Goal: Task Accomplishment & Management: Complete application form

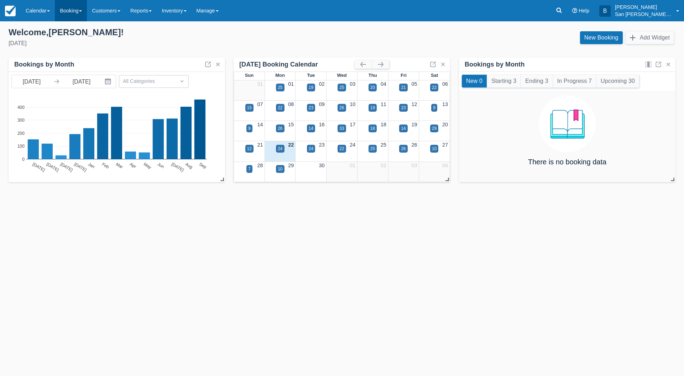
click at [69, 10] on link "Booking" at bounding box center [71, 10] width 32 height 21
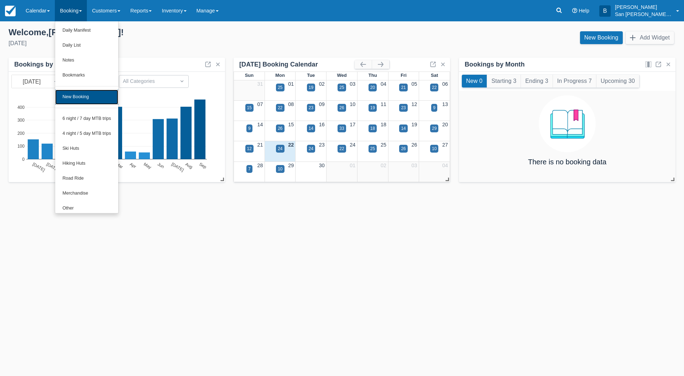
click at [69, 99] on link "New Booking" at bounding box center [86, 97] width 63 height 15
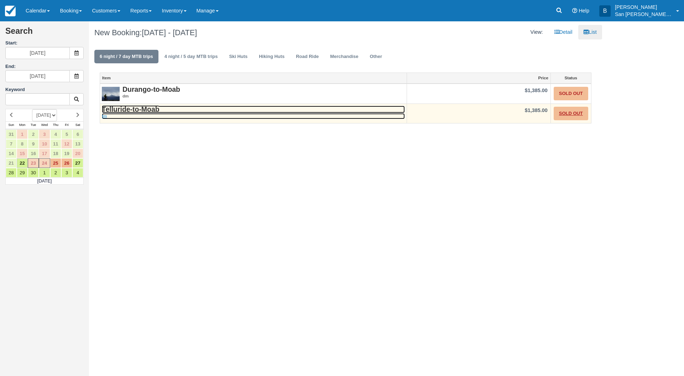
click at [134, 111] on strong "Telluride-to-Moab" at bounding box center [131, 109] width 58 height 8
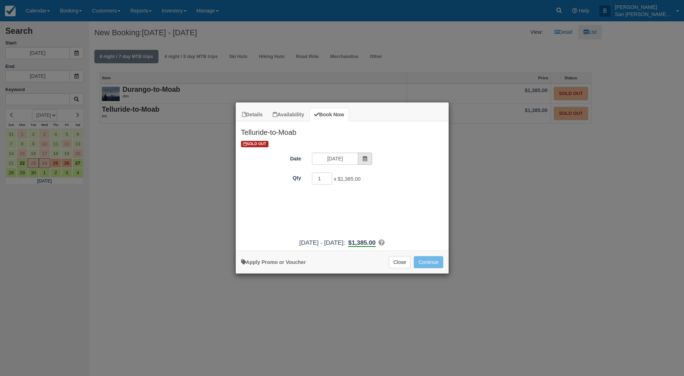
click at [369, 157] on span "Item Modal" at bounding box center [365, 159] width 14 height 12
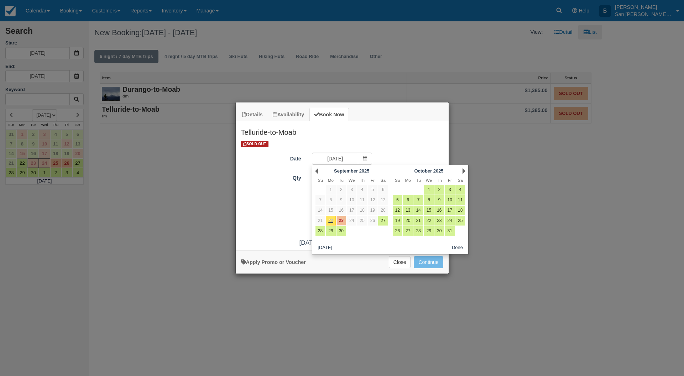
click at [465, 171] on div "Next October 2025" at bounding box center [428, 171] width 77 height 10
click at [464, 170] on link "Next" at bounding box center [463, 171] width 3 height 6
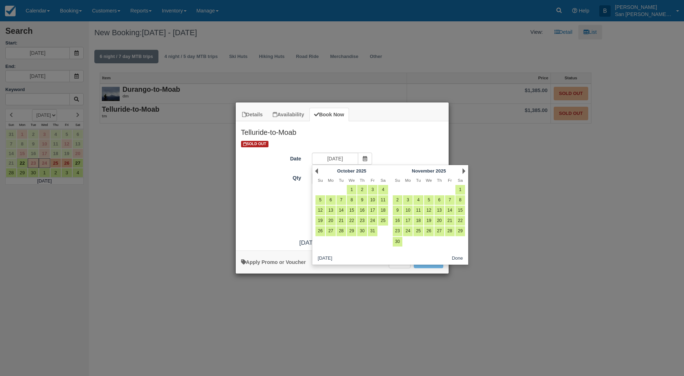
click at [464, 170] on link "Next" at bounding box center [463, 171] width 3 height 6
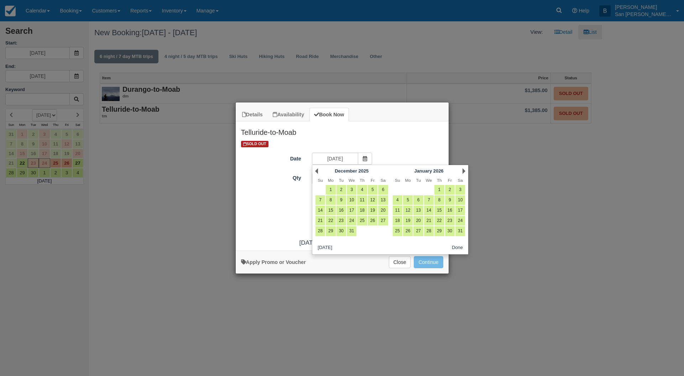
click at [464, 170] on link "Next" at bounding box center [463, 171] width 3 height 6
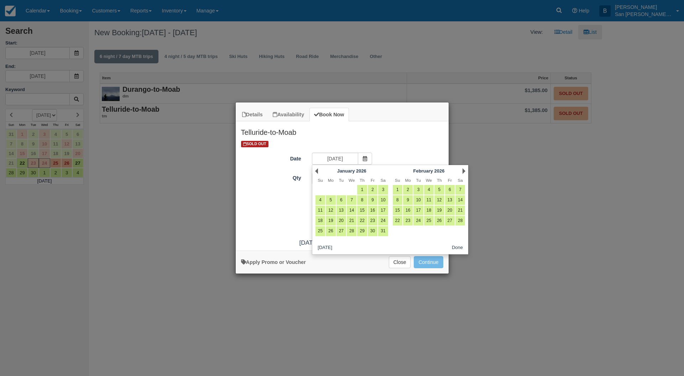
click at [464, 170] on link "Next" at bounding box center [463, 171] width 3 height 6
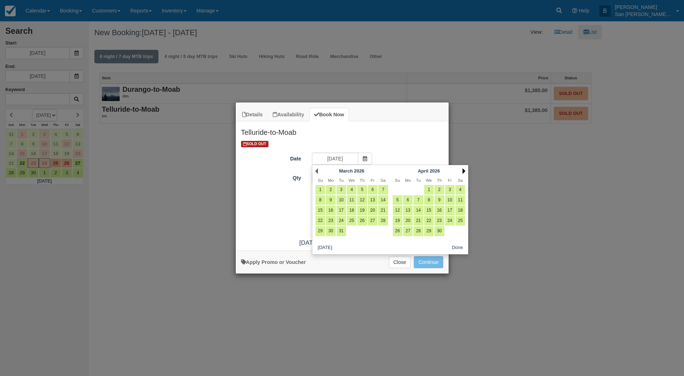
click at [464, 170] on link "Next" at bounding box center [463, 171] width 3 height 6
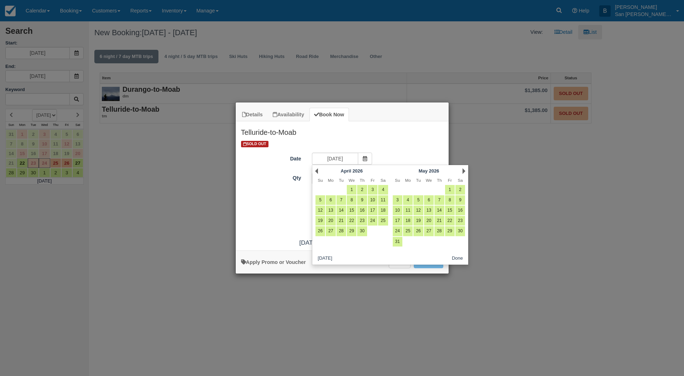
click at [464, 170] on link "Next" at bounding box center [463, 171] width 3 height 6
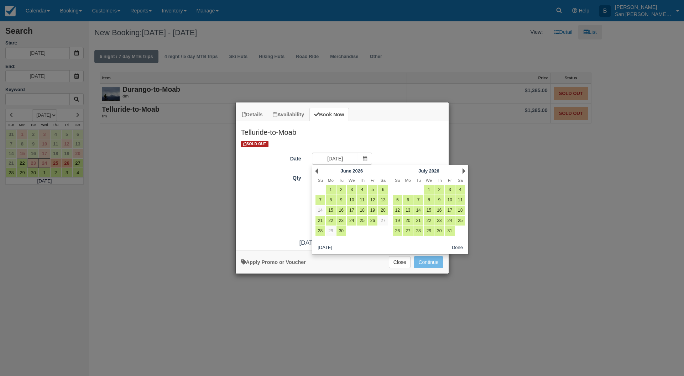
click at [464, 170] on link "Next" at bounding box center [463, 171] width 3 height 6
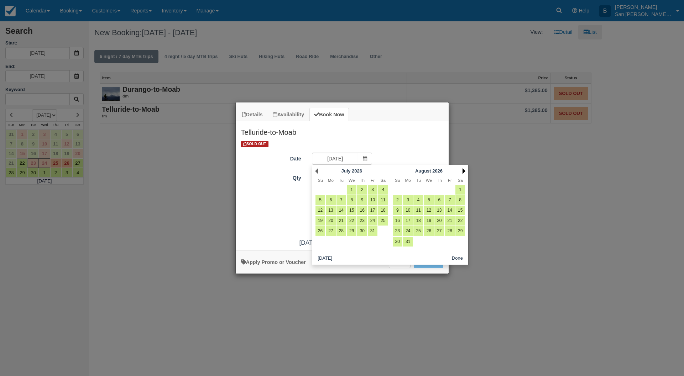
click at [464, 170] on link "Next" at bounding box center [463, 171] width 3 height 6
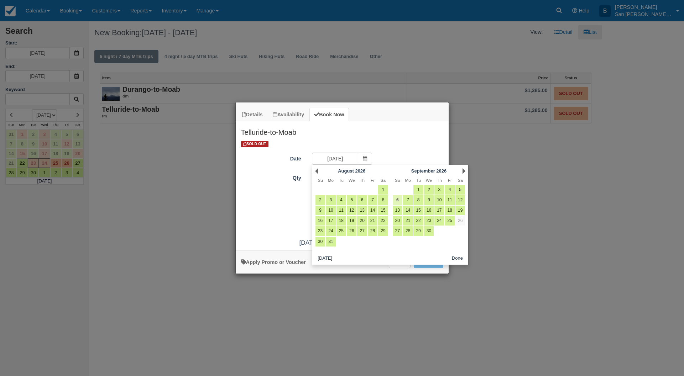
click at [394, 198] on link "6" at bounding box center [397, 200] width 10 height 10
type input "09/06/26"
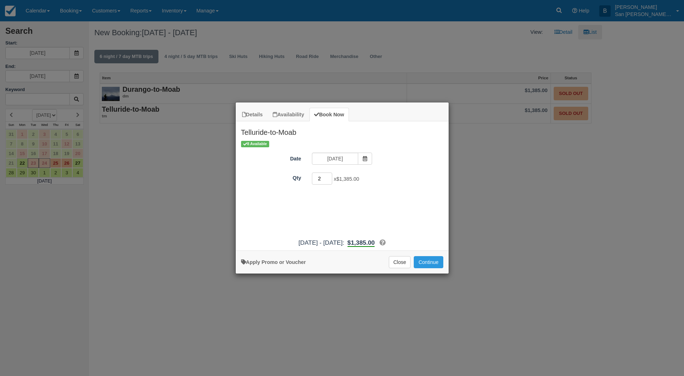
drag, startPoint x: 329, startPoint y: 179, endPoint x: 320, endPoint y: 178, distance: 8.9
click at [320, 178] on input "2" at bounding box center [322, 179] width 21 height 12
drag, startPoint x: 319, startPoint y: 178, endPoint x: 290, endPoint y: 179, distance: 28.8
click at [290, 179] on div "Qty 2 x $1,385.00 Required." at bounding box center [342, 179] width 213 height 14
type input "8"
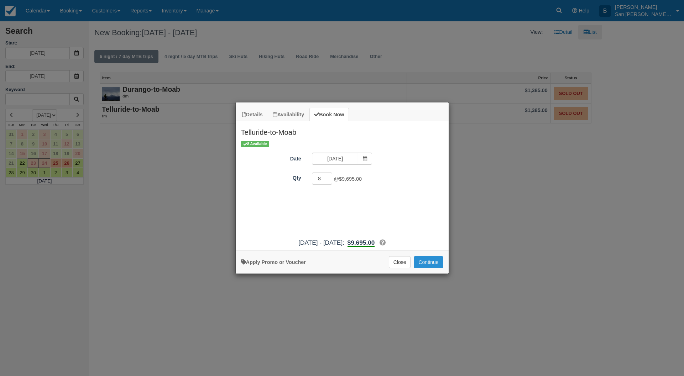
click at [421, 261] on button "Continue" at bounding box center [427, 262] width 29 height 12
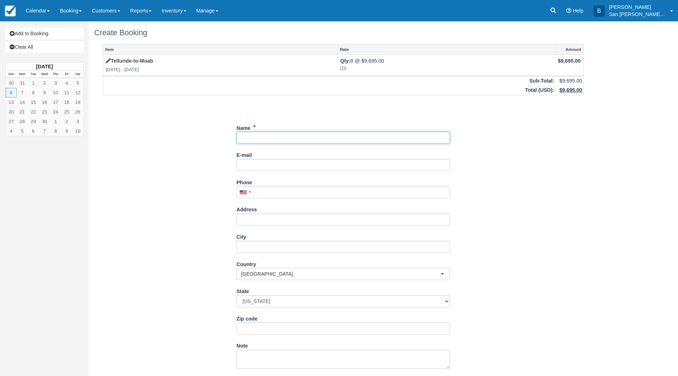
click at [250, 136] on input "Name" at bounding box center [343, 138] width 213 height 12
type input "[PERSON_NAME]"
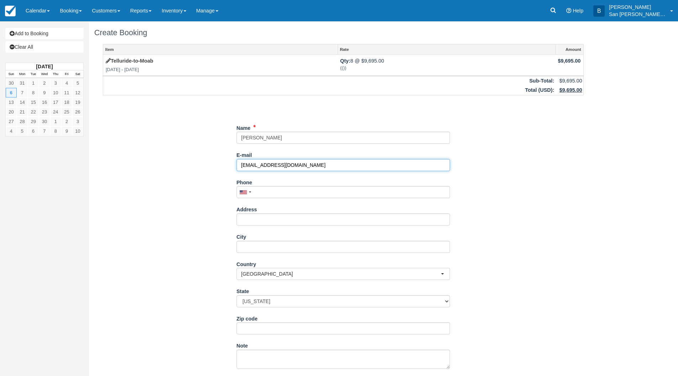
type input "[EMAIL_ADDRESS][DOMAIN_NAME]"
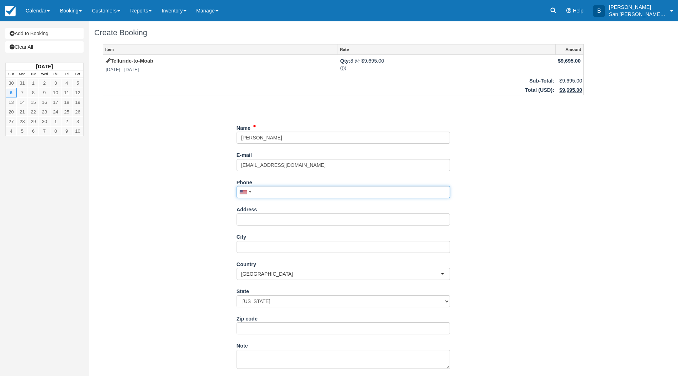
click at [279, 193] on input "Phone" at bounding box center [343, 192] width 213 height 12
type input "(208) 340-0644"
click at [266, 221] on input "Address" at bounding box center [343, 219] width 213 height 12
type input "[STREET_ADDRESS][PERSON_NAME]"
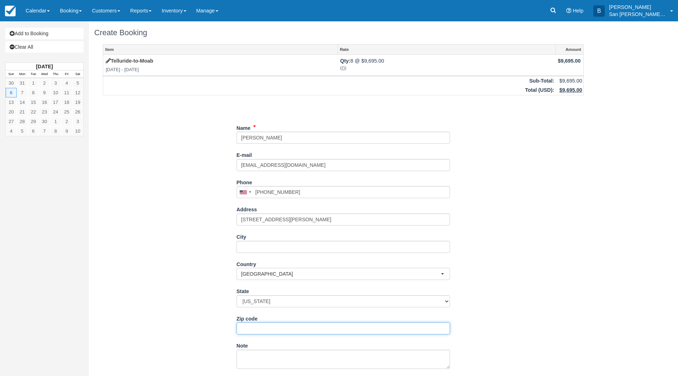
click at [245, 324] on input "Zip code" at bounding box center [343, 328] width 213 height 12
type input "83712"
click at [247, 246] on input "City" at bounding box center [343, 247] width 213 height 12
type input "Boise"
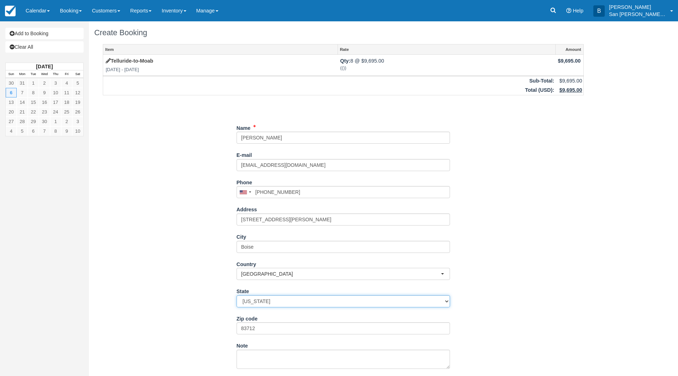
select select "ID"
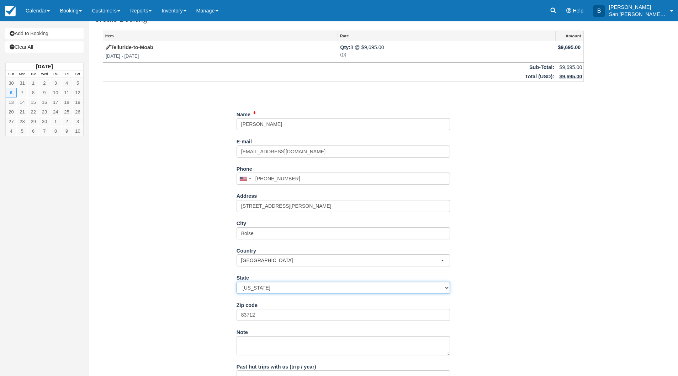
scroll to position [67, 0]
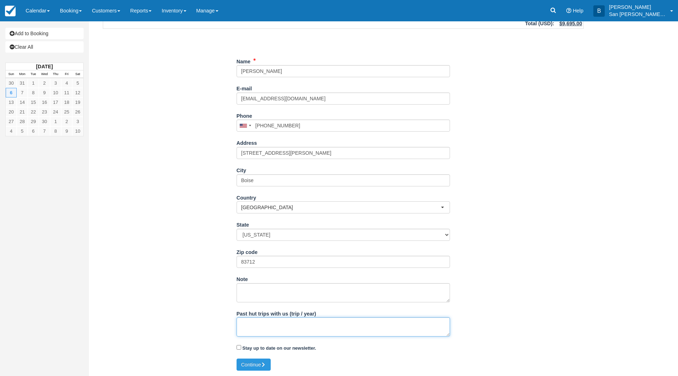
click at [295, 324] on textarea "Past hut trips with us (trip / year)" at bounding box center [343, 326] width 213 height 19
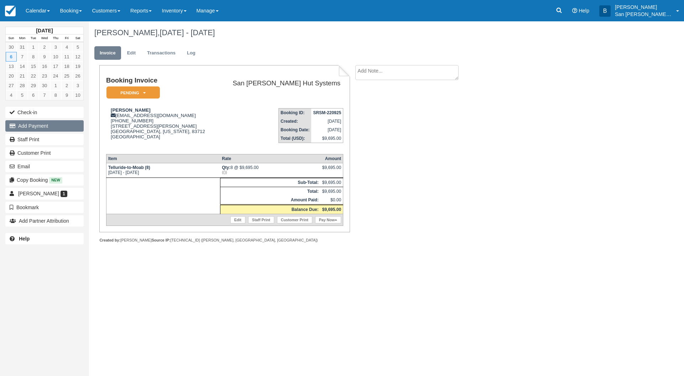
click at [41, 127] on button "Add Payment" at bounding box center [44, 125] width 78 height 11
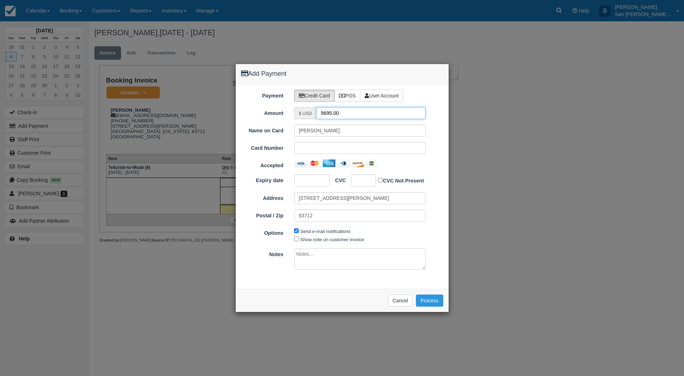
drag, startPoint x: 353, startPoint y: 114, endPoint x: 290, endPoint y: 114, distance: 63.0
click at [290, 114] on div "$ USD 9695.00" at bounding box center [360, 113] width 142 height 12
type input "4847.50"
click at [433, 300] on button "Process" at bounding box center [429, 301] width 27 height 12
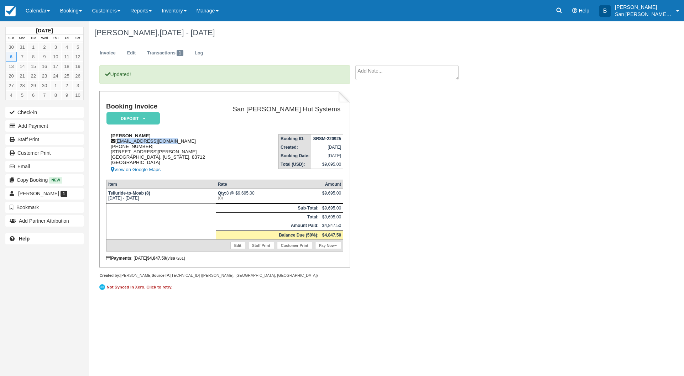
drag, startPoint x: 117, startPoint y: 141, endPoint x: 178, endPoint y: 141, distance: 60.8
click at [178, 141] on div "[PERSON_NAME] [EMAIL_ADDRESS][DOMAIN_NAME] [PHONE_NUMBER] [STREET_ADDRESS][PERS…" at bounding box center [161, 153] width 110 height 41
copy div "[EMAIL_ADDRESS][DOMAIN_NAME]"
click at [33, 138] on link "Staff Print" at bounding box center [44, 139] width 78 height 11
